Goal: Task Accomplishment & Management: Use online tool/utility

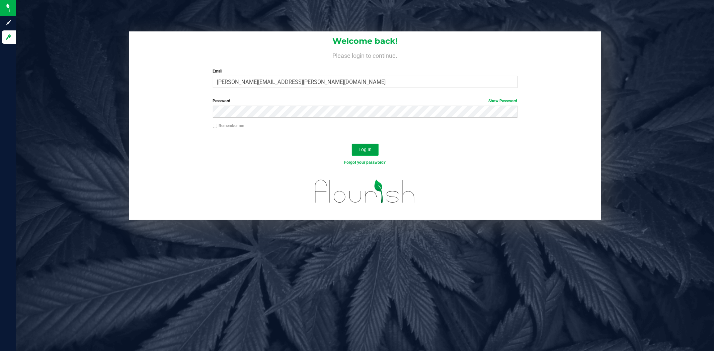
click at [353, 148] on button "Log In" at bounding box center [365, 150] width 27 height 12
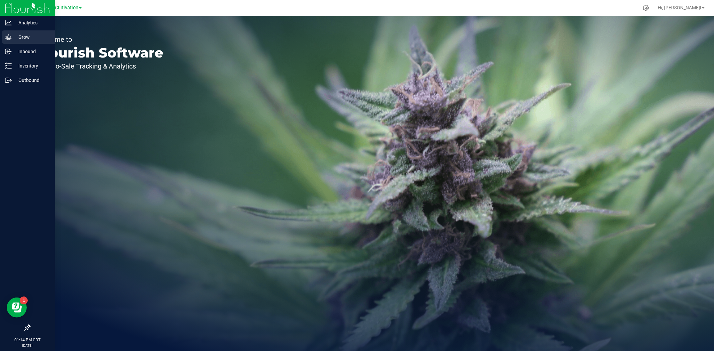
click at [6, 34] on icon at bounding box center [8, 37] width 7 height 7
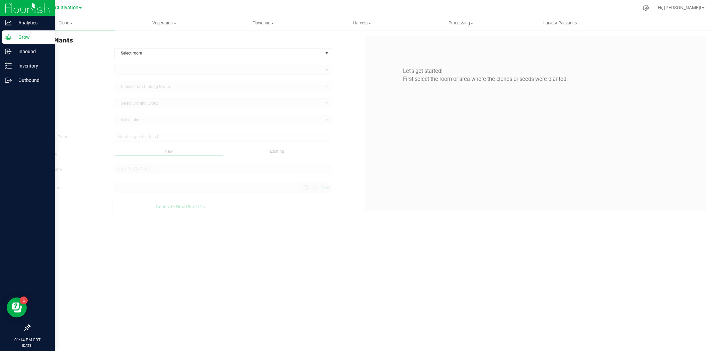
type input "[DATE] 1:14 PM"
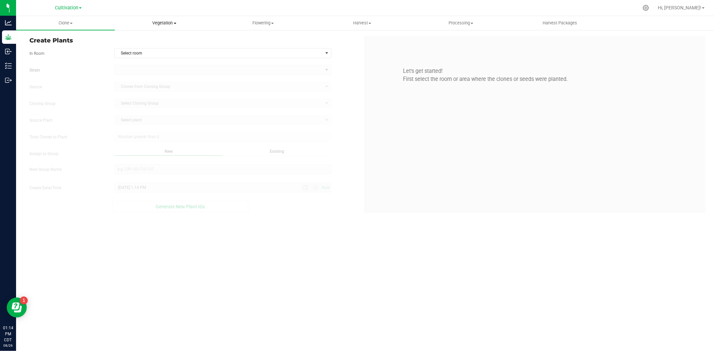
click at [158, 22] on span "Vegetation" at bounding box center [164, 23] width 98 height 6
click at [154, 54] on span "Mother groups" at bounding box center [140, 57] width 50 height 6
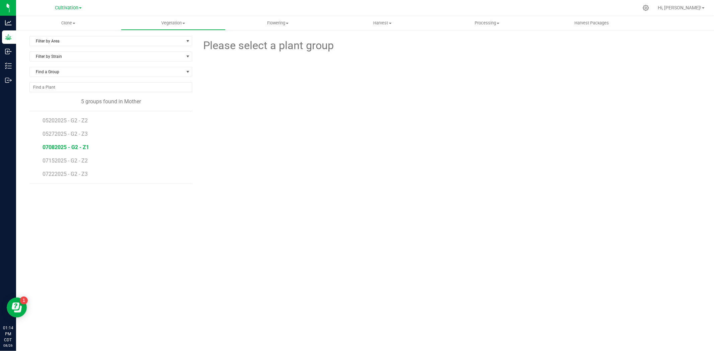
click at [76, 146] on span "07082025 - G2 - Z1" at bounding box center [66, 147] width 47 height 6
